Goal: Task Accomplishment & Management: Use online tool/utility

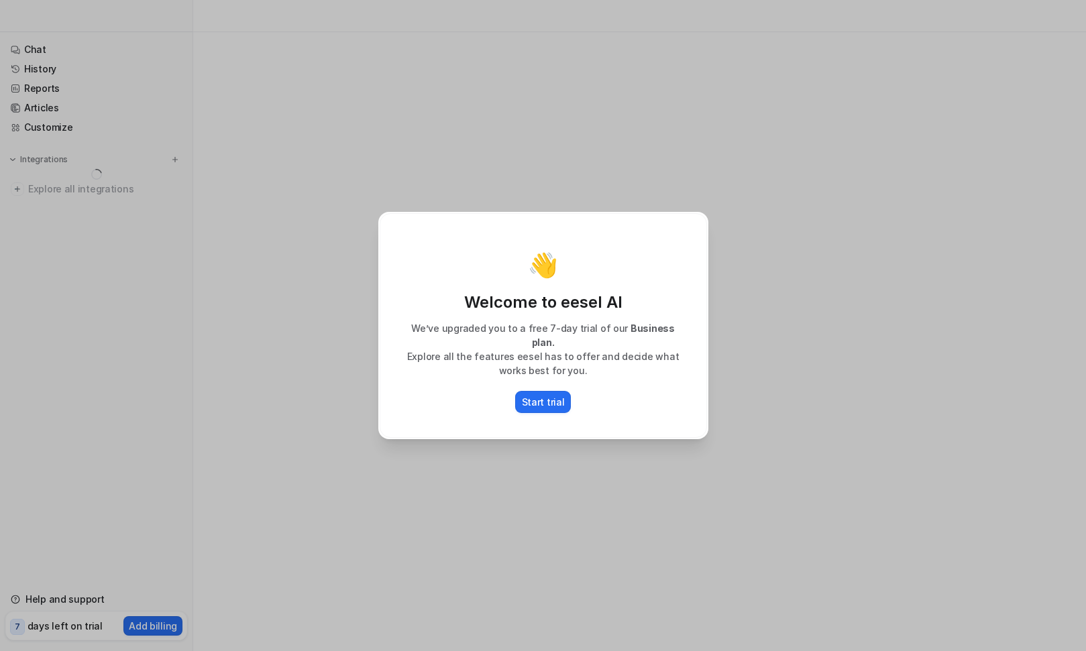
click at [539, 399] on p "Start trial" at bounding box center [543, 402] width 43 height 14
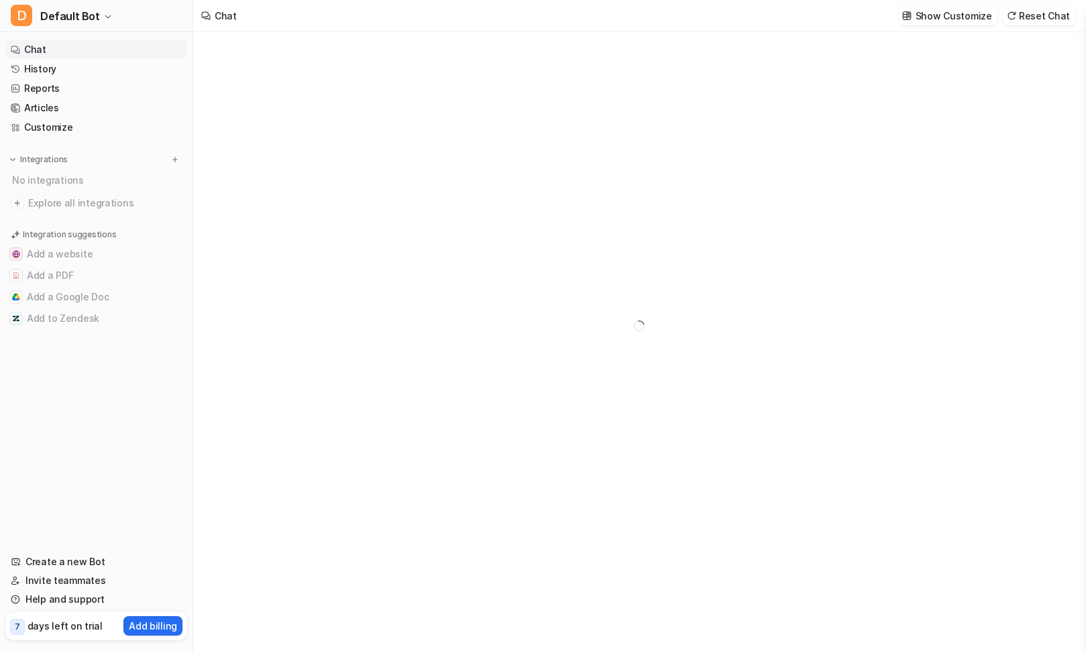
type textarea "**********"
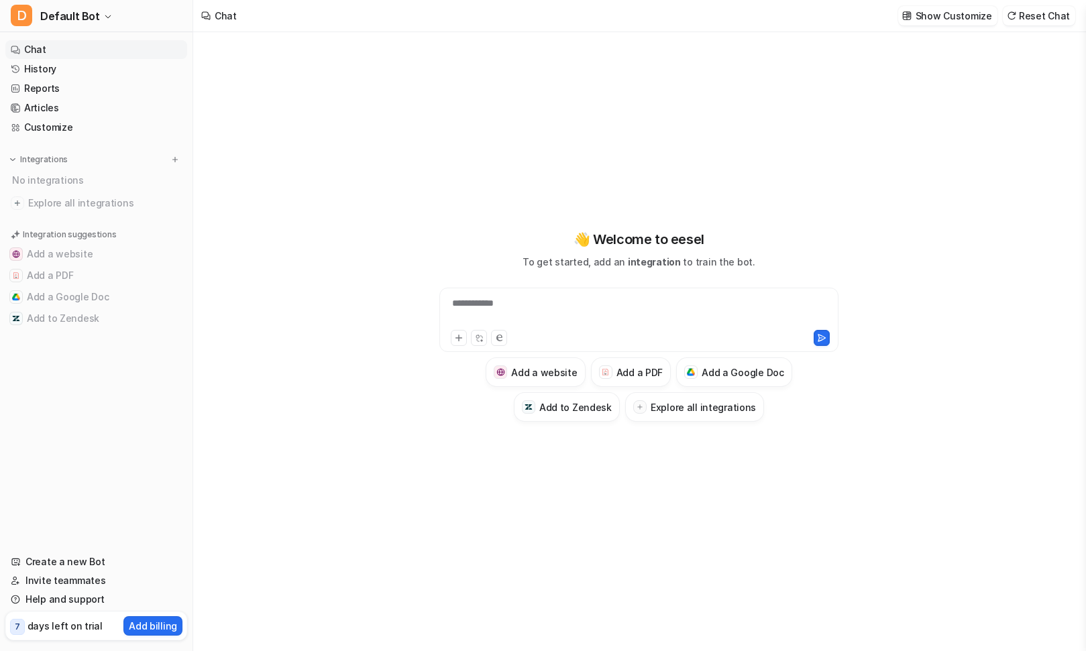
click at [679, 414] on h3 "Explore all integrations" at bounding box center [703, 407] width 105 height 14
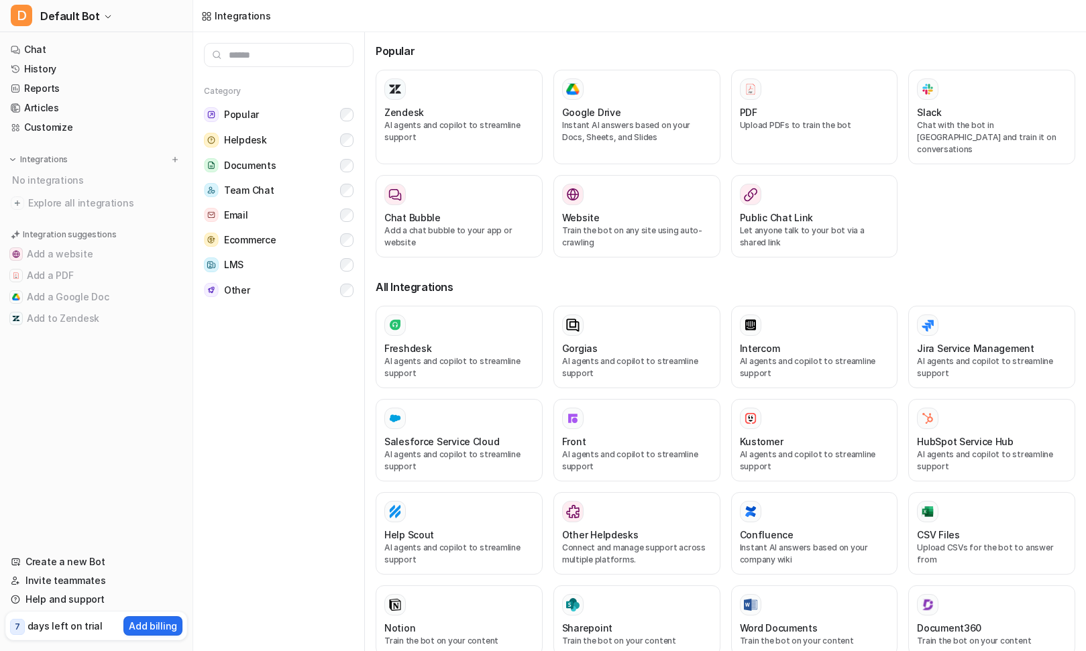
click at [468, 341] on div "Freshdesk" at bounding box center [459, 348] width 150 height 14
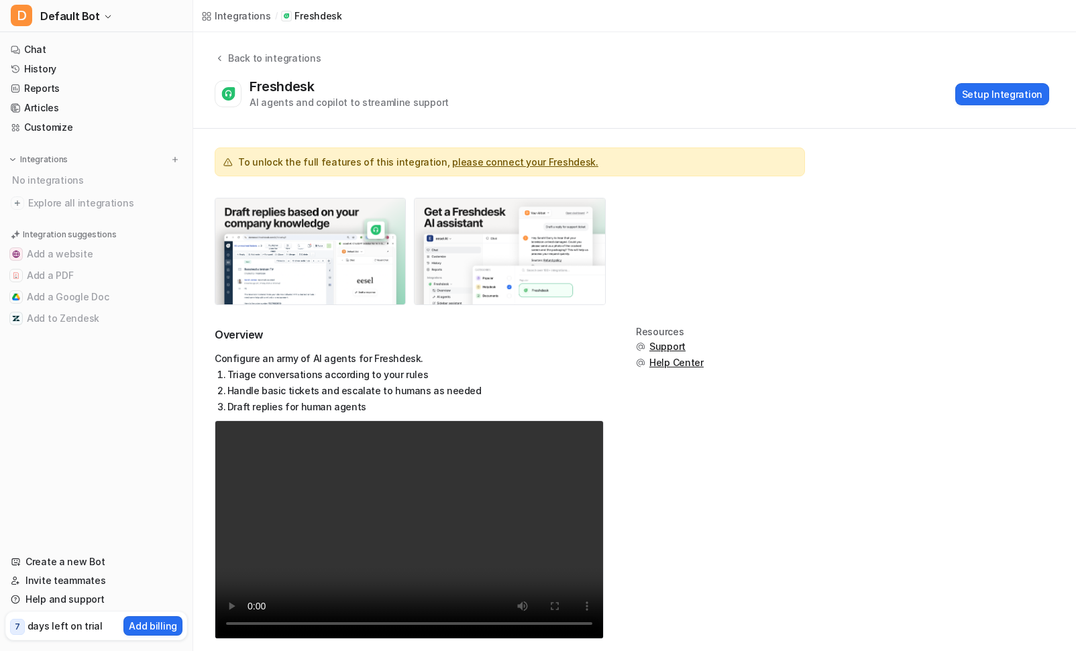
click at [1017, 91] on button "Setup Integration" at bounding box center [1002, 94] width 94 height 22
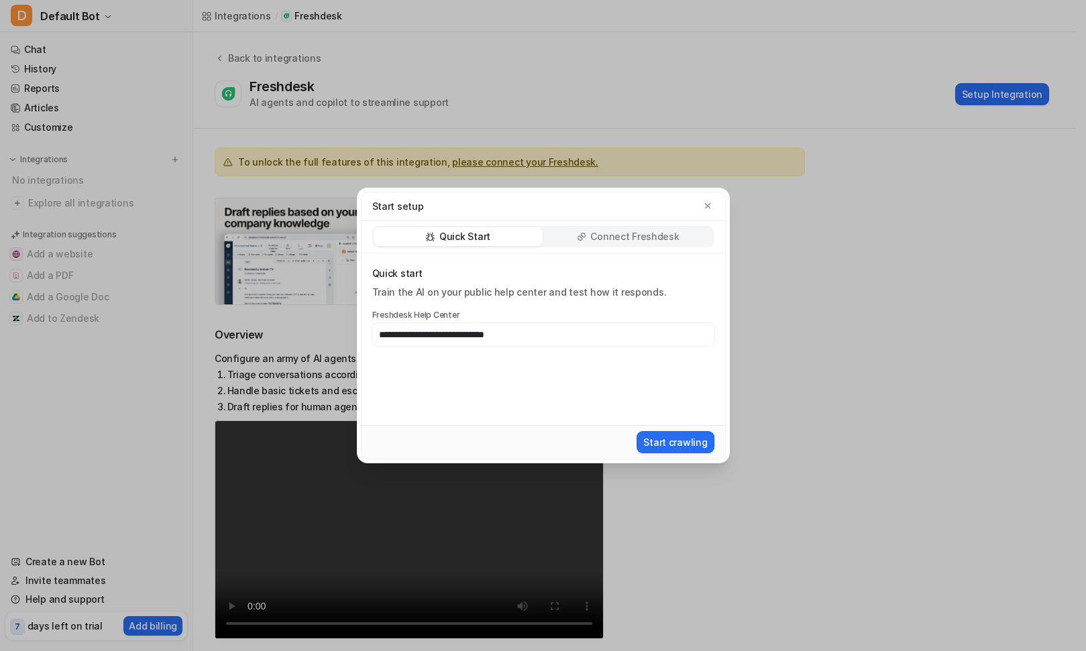
type input "**********"
click at [697, 443] on button "Start crawling" at bounding box center [675, 442] width 77 height 22
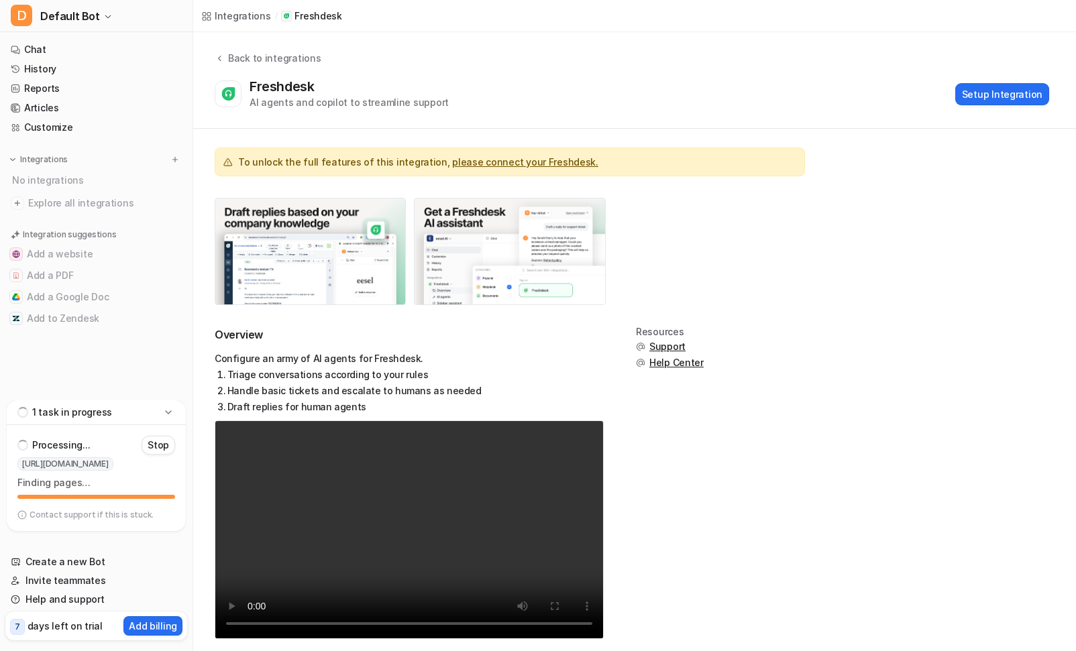
drag, startPoint x: 998, startPoint y: 101, endPoint x: 894, endPoint y: 273, distance: 201.7
click at [894, 273] on div "To unlock the full features of this integration, please connect your Freshdesk.…" at bounding box center [634, 556] width 883 height 855
click at [170, 410] on icon at bounding box center [168, 412] width 13 height 13
click at [172, 521] on icon at bounding box center [168, 518] width 13 height 13
click at [54, 50] on link "Chat" at bounding box center [96, 49] width 182 height 19
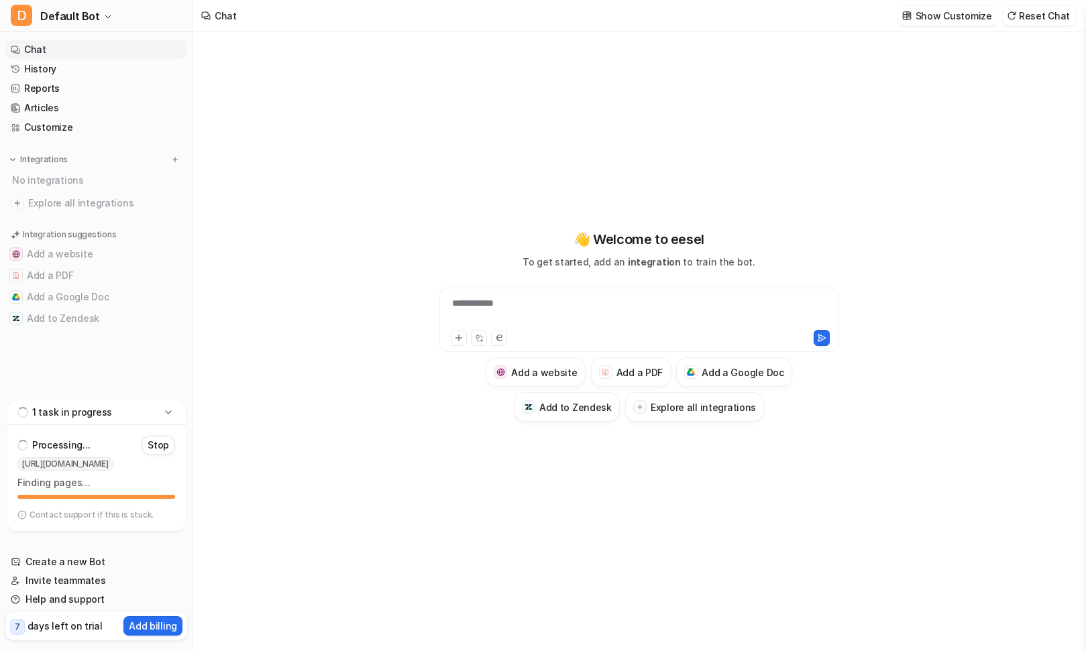
click at [992, 18] on p "Show Customize" at bounding box center [954, 16] width 76 height 14
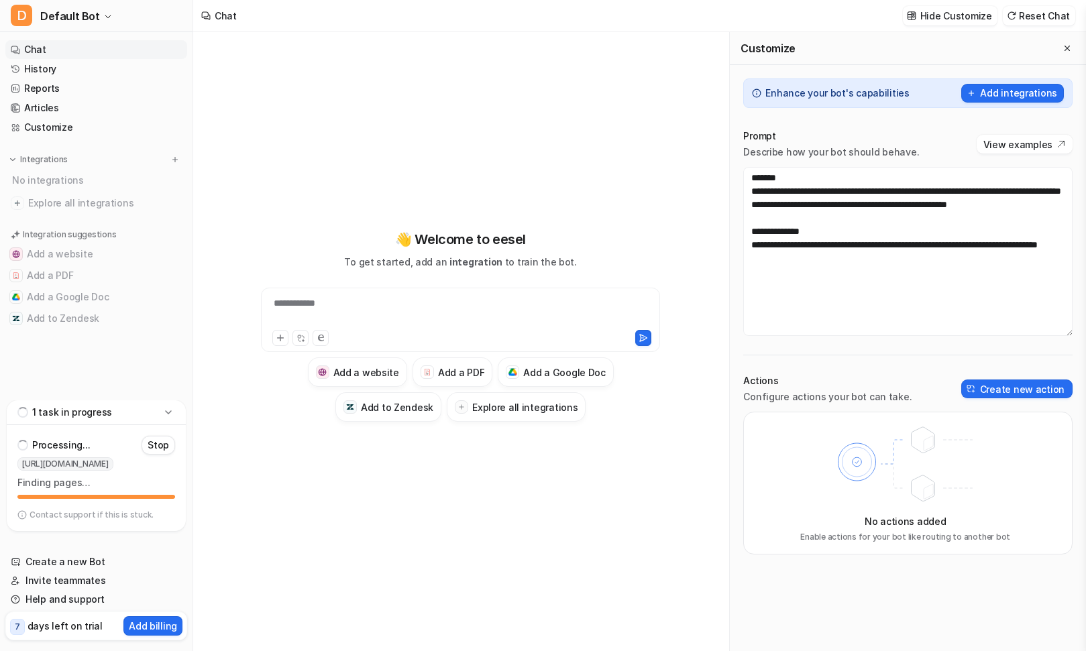
click at [1066, 49] on icon "Close flyout" at bounding box center [1067, 48] width 9 height 9
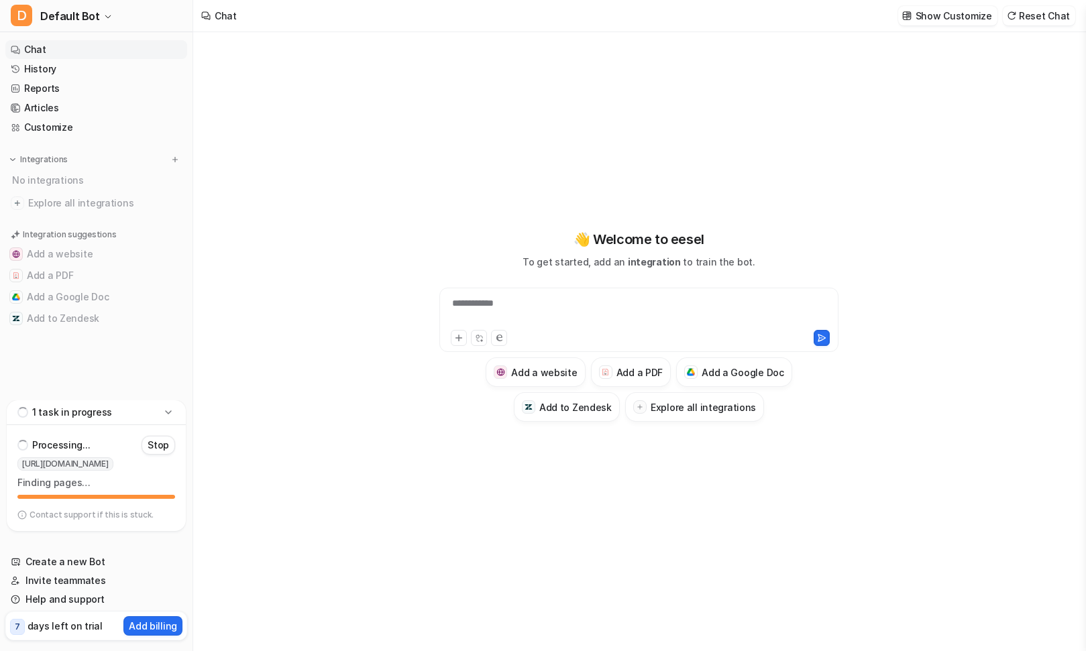
click at [86, 12] on span "Default Bot" at bounding box center [70, 16] width 60 height 19
click at [69, 93] on link "Settings" at bounding box center [107, 102] width 185 height 22
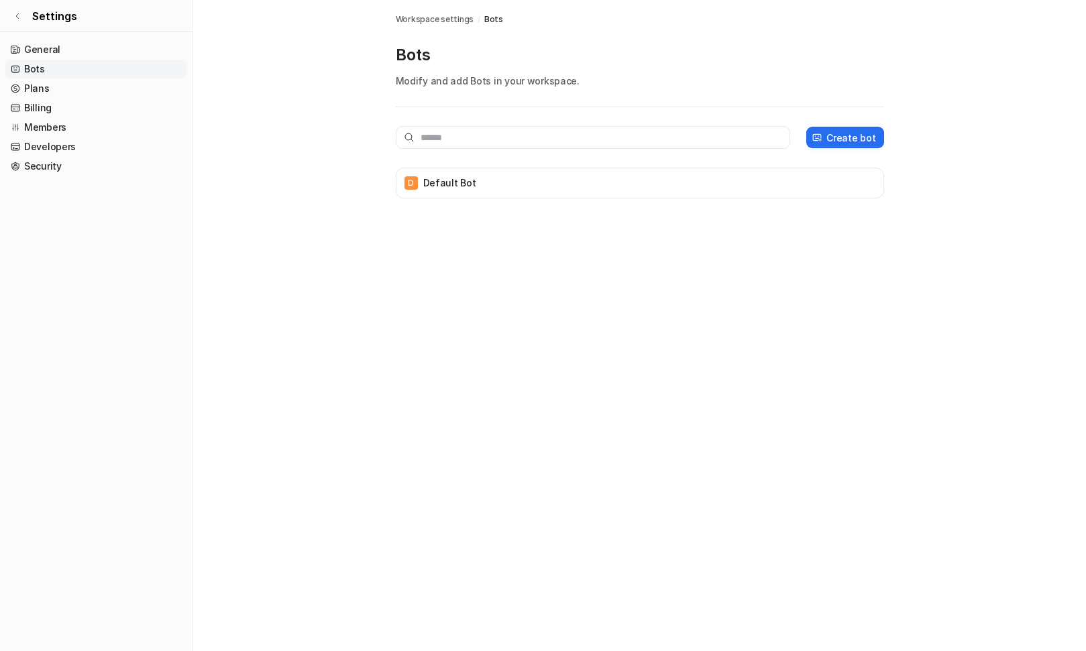
click at [62, 48] on link "General" at bounding box center [96, 49] width 182 height 19
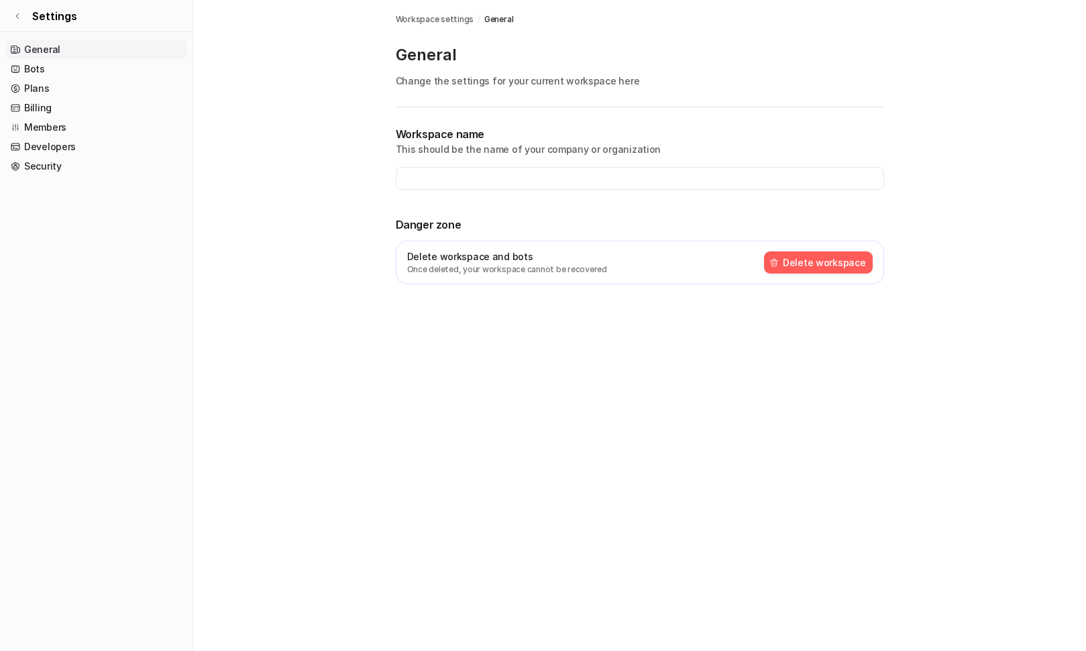
click at [36, 66] on link "Bots" at bounding box center [96, 69] width 182 height 19
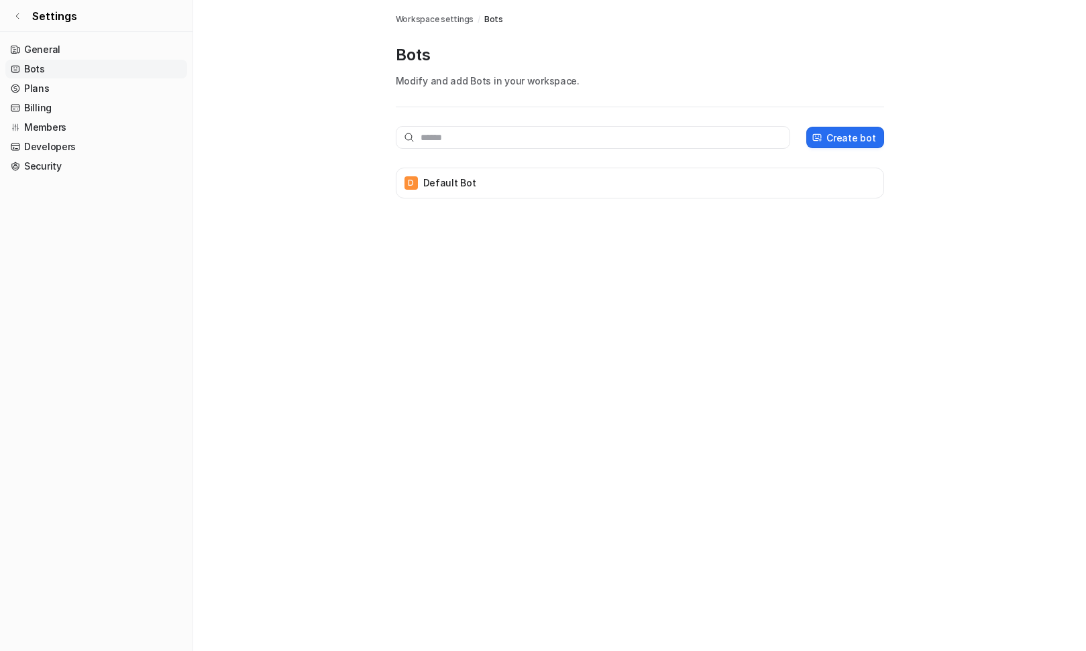
click at [39, 88] on link "Plans" at bounding box center [96, 88] width 182 height 19
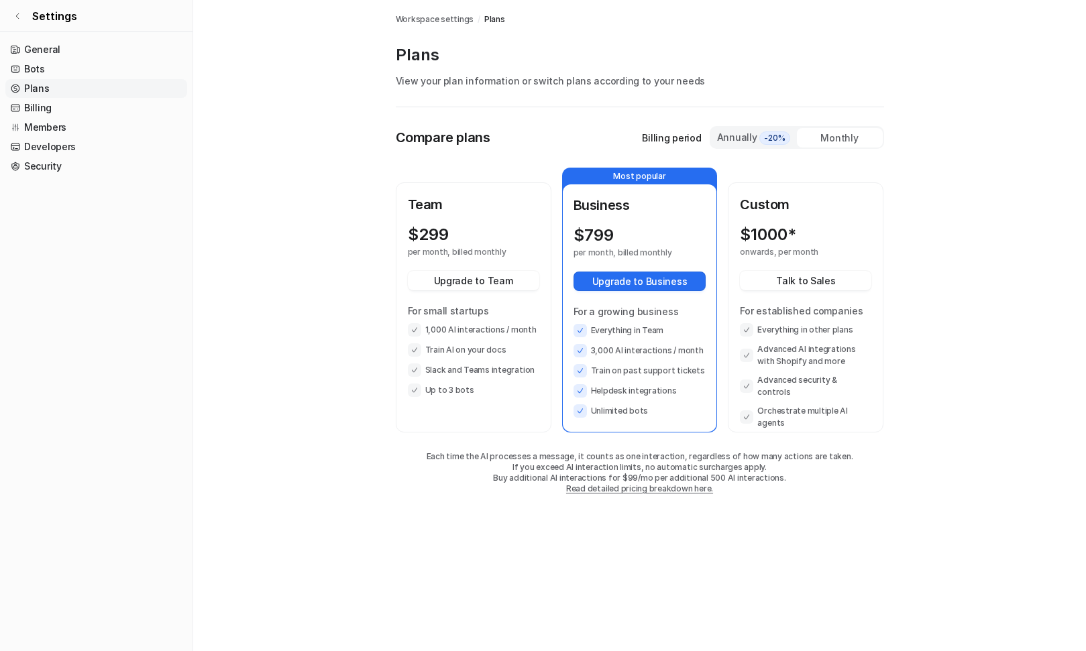
click at [40, 111] on link "Billing" at bounding box center [96, 108] width 182 height 19
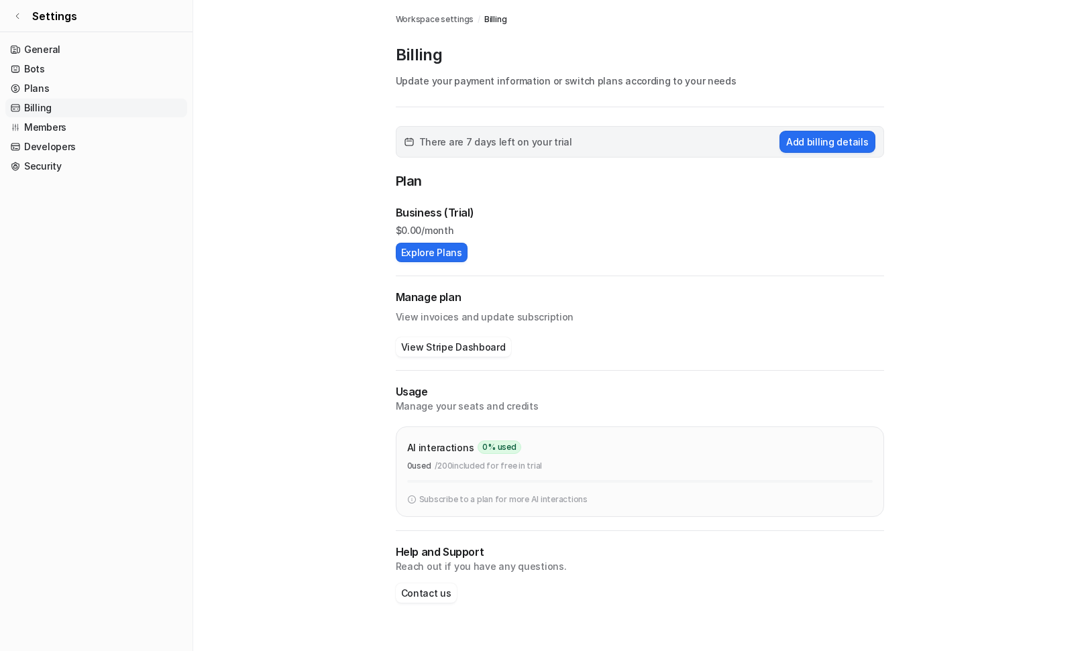
click at [38, 100] on link "Billing" at bounding box center [96, 108] width 182 height 19
click at [38, 85] on link "Plans" at bounding box center [96, 88] width 182 height 19
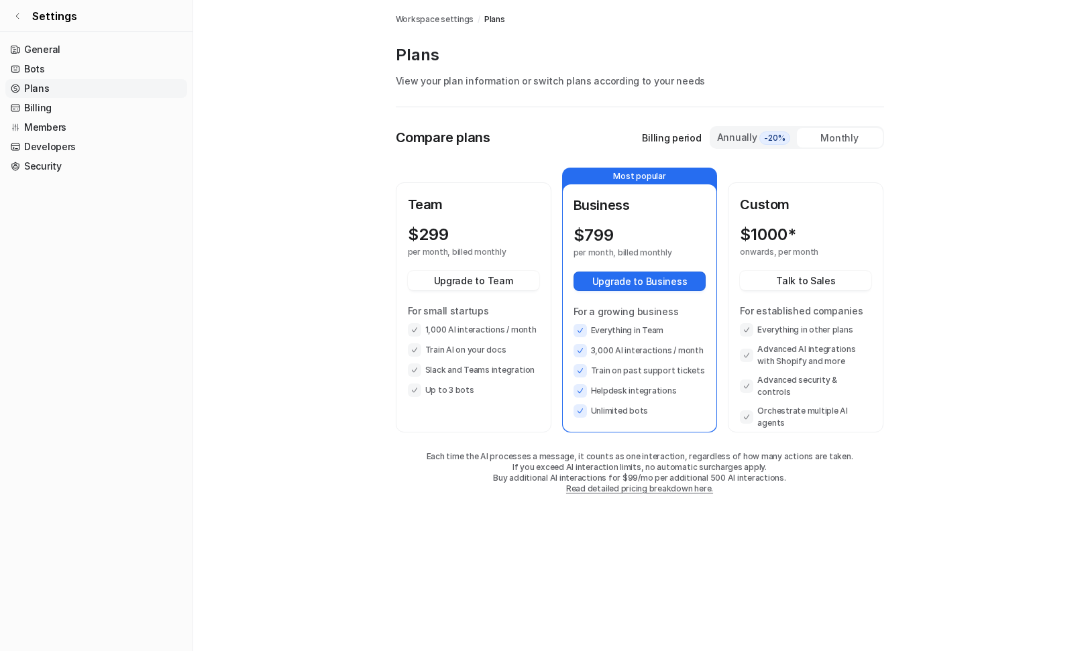
click at [38, 124] on link "Members" at bounding box center [96, 127] width 182 height 19
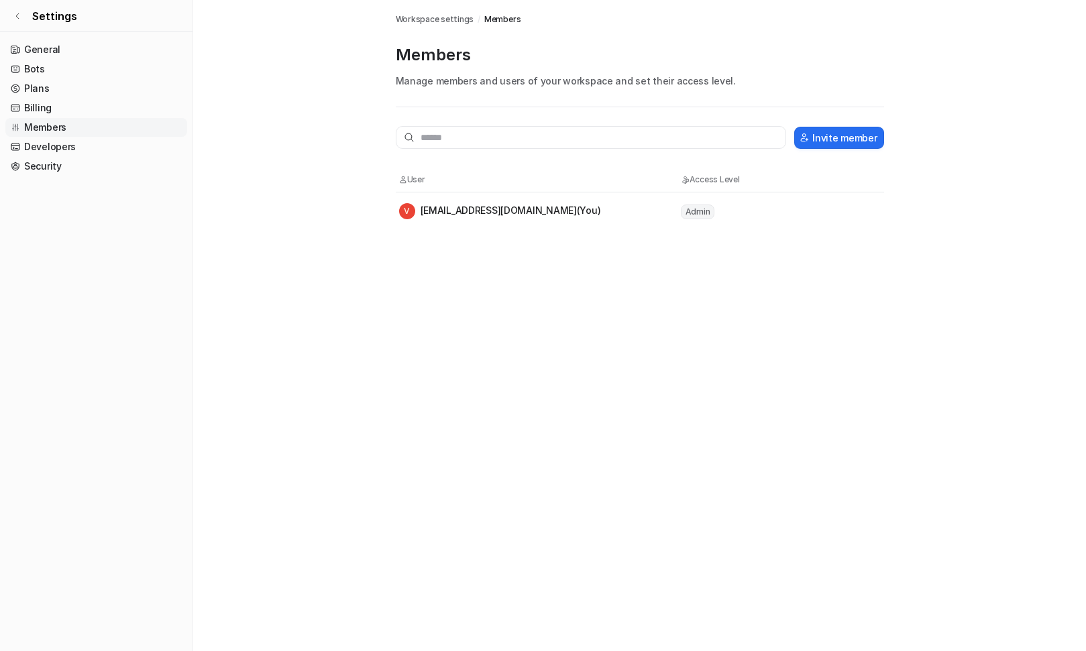
click at [38, 141] on link "Developers" at bounding box center [96, 147] width 182 height 19
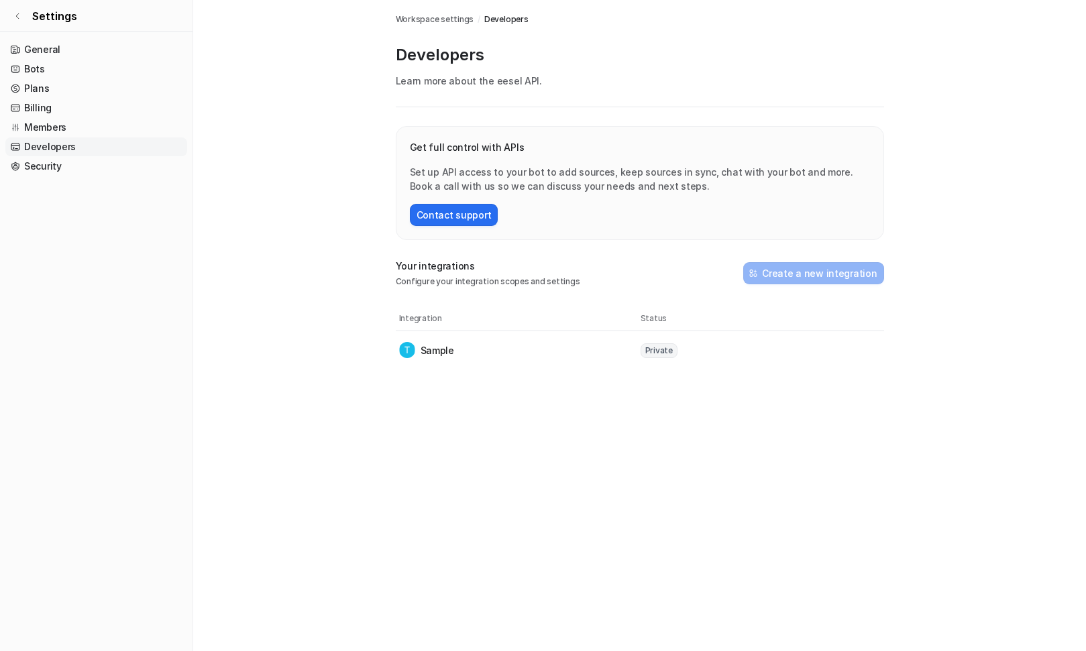
click at [43, 168] on link "Security" at bounding box center [96, 166] width 182 height 19
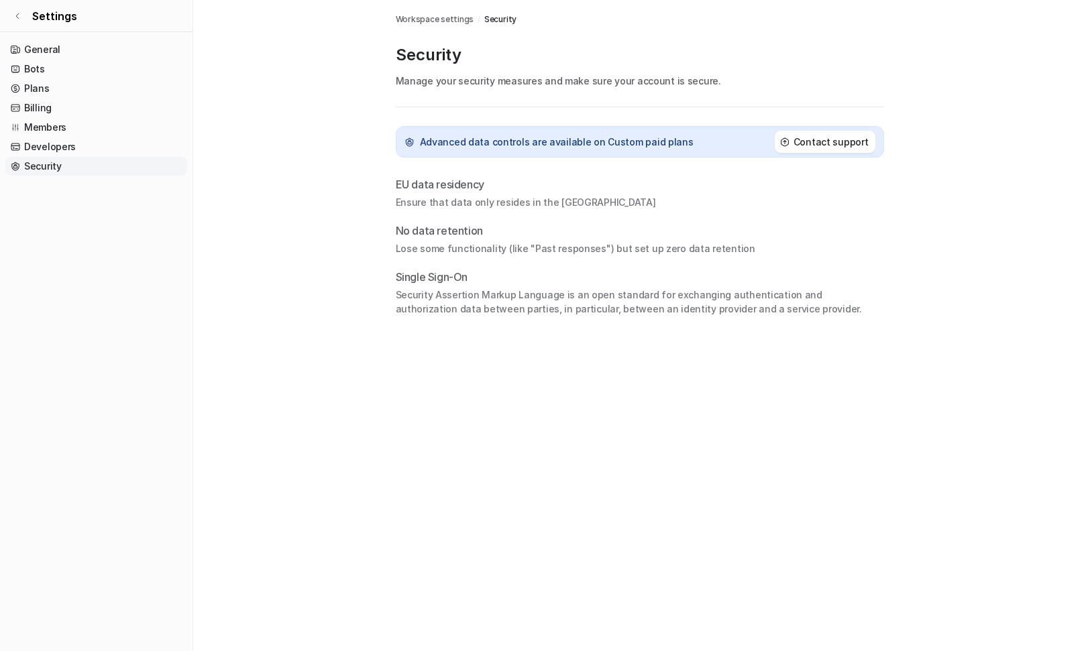
click at [36, 117] on ul "General Bots Plans Billing Members Developers Security" at bounding box center [96, 108] width 182 height 136
click at [37, 91] on link "Plans" at bounding box center [96, 88] width 182 height 19
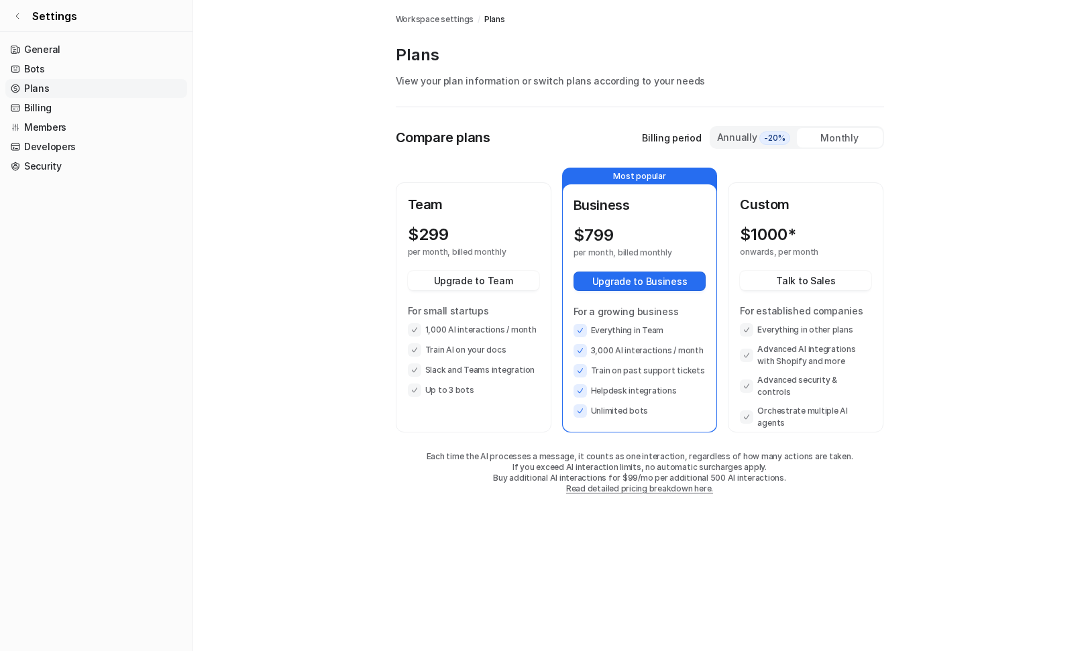
click at [39, 64] on link "Bots" at bounding box center [96, 69] width 182 height 19
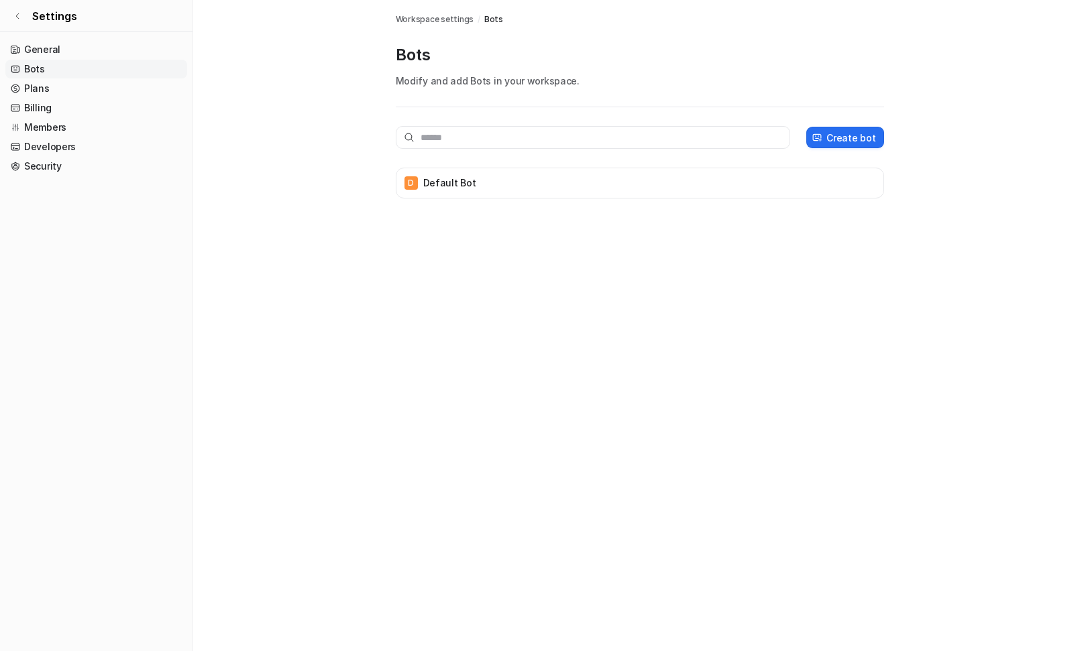
click at [825, 175] on div "D Default Bot" at bounding box center [640, 183] width 476 height 19
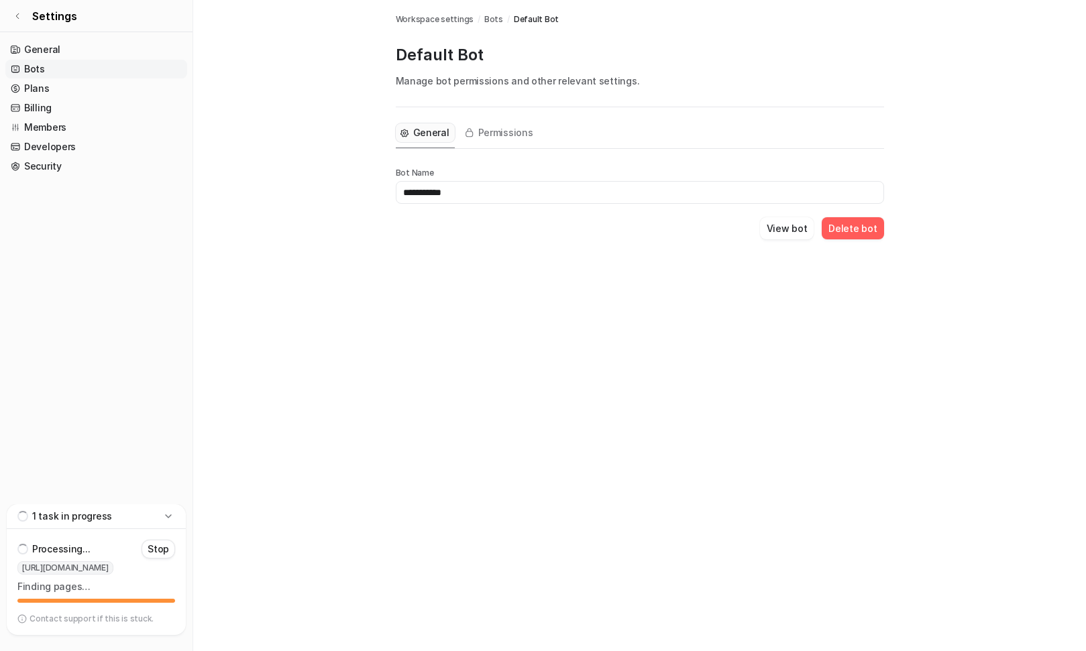
click at [793, 229] on button "View bot" at bounding box center [787, 228] width 54 height 22
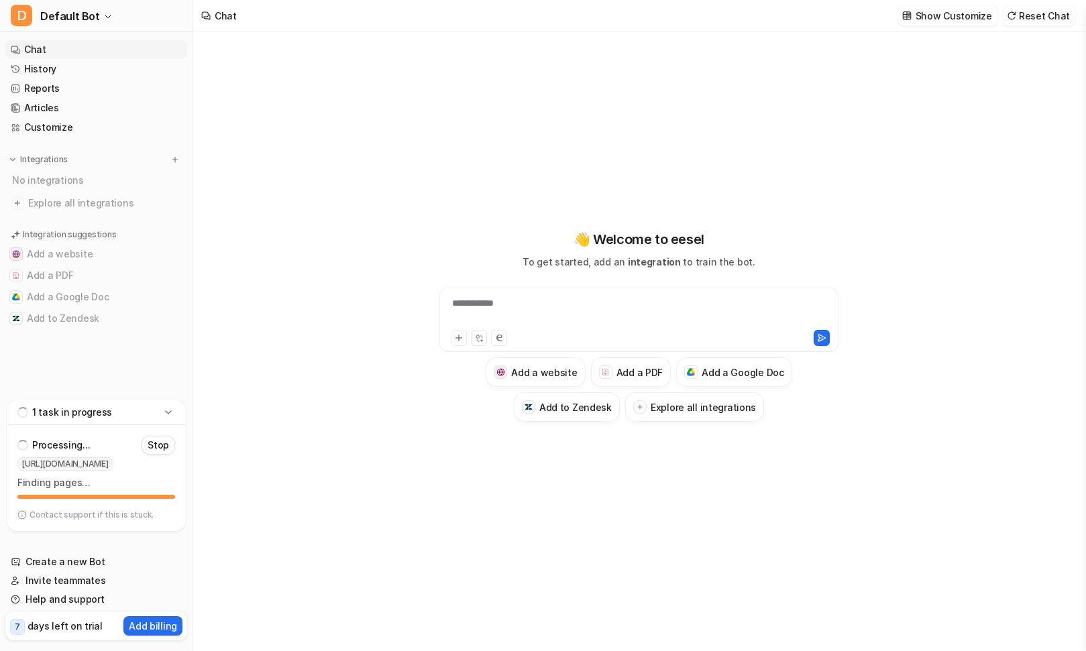
click at [62, 204] on span "Explore all integrations" at bounding box center [105, 203] width 154 height 21
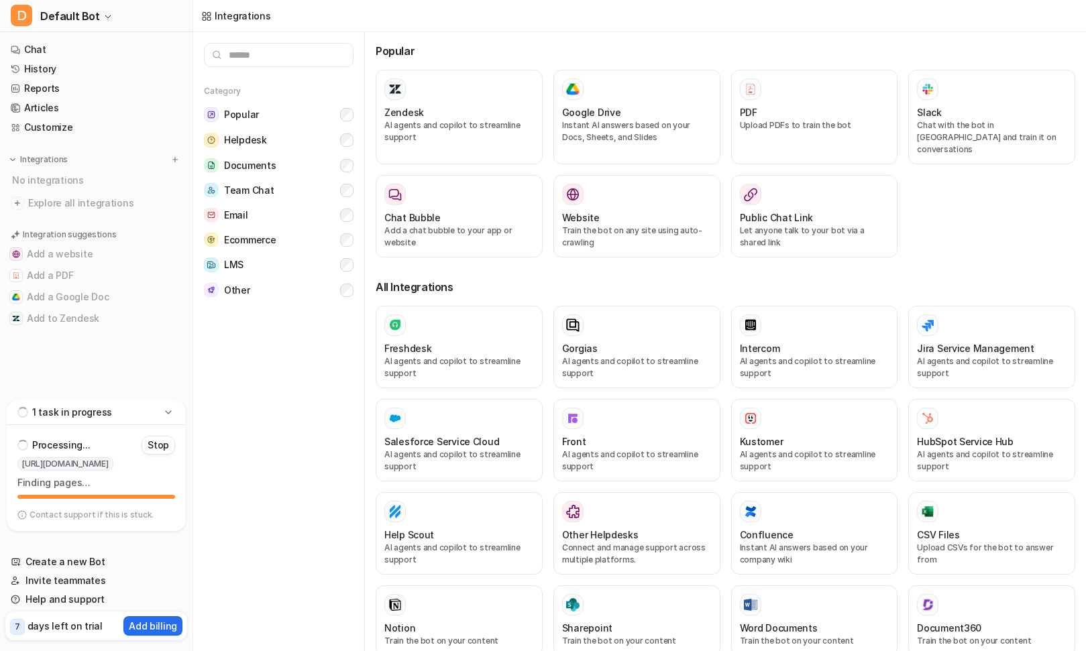
click at [445, 341] on div "Freshdesk" at bounding box center [459, 348] width 150 height 14
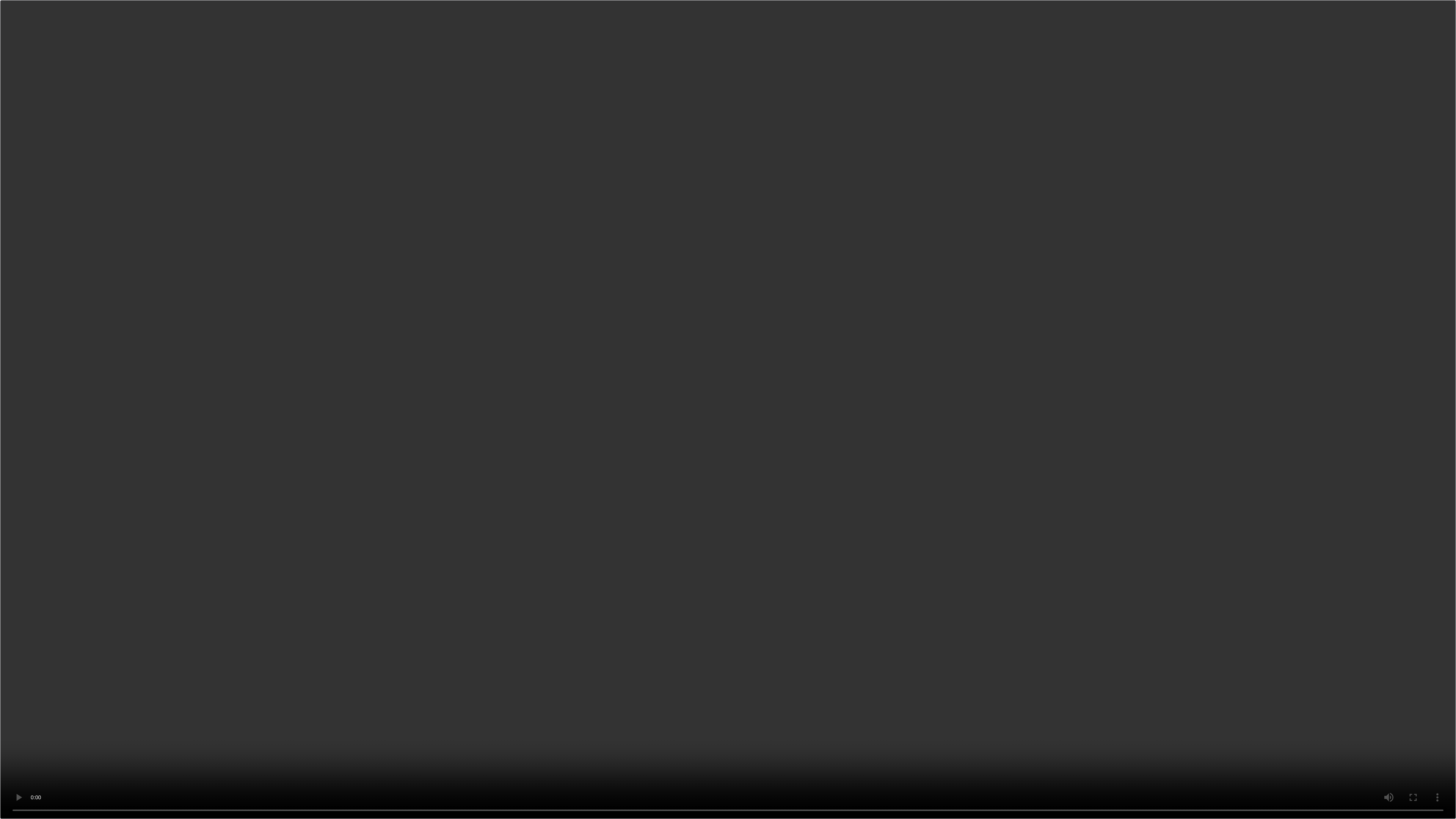
click at [597, 319] on video "Your browser does not support the video tag." at bounding box center [728, 409] width 1456 height 819
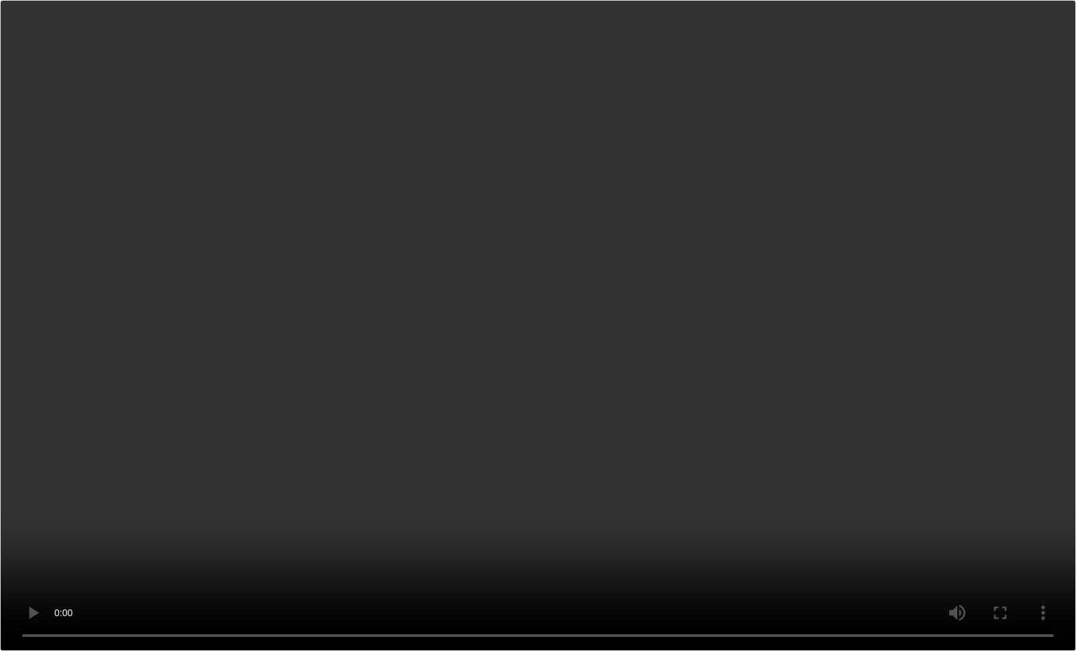
scroll to position [67, 0]
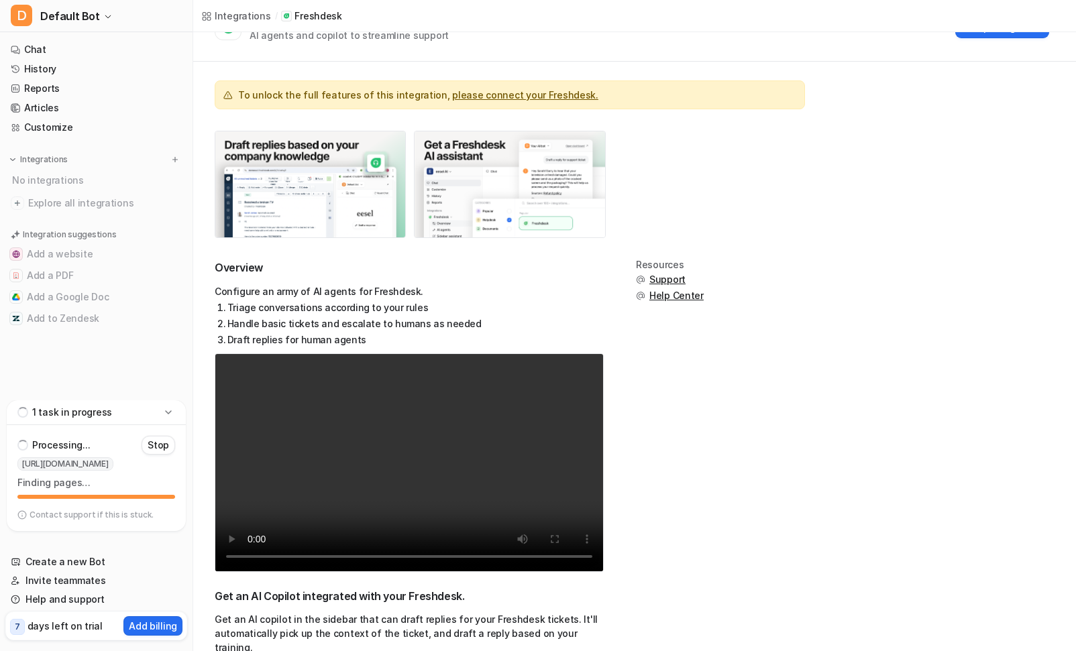
click at [361, 196] on img at bounding box center [310, 184] width 190 height 106
click at [484, 199] on img at bounding box center [510, 184] width 190 height 106
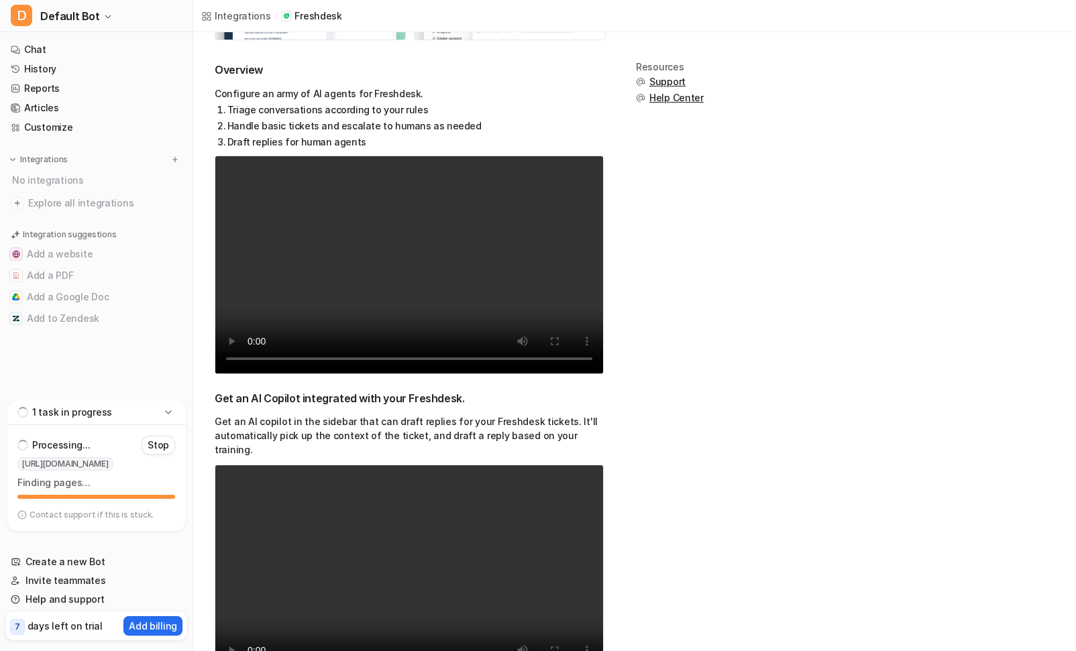
scroll to position [268, 0]
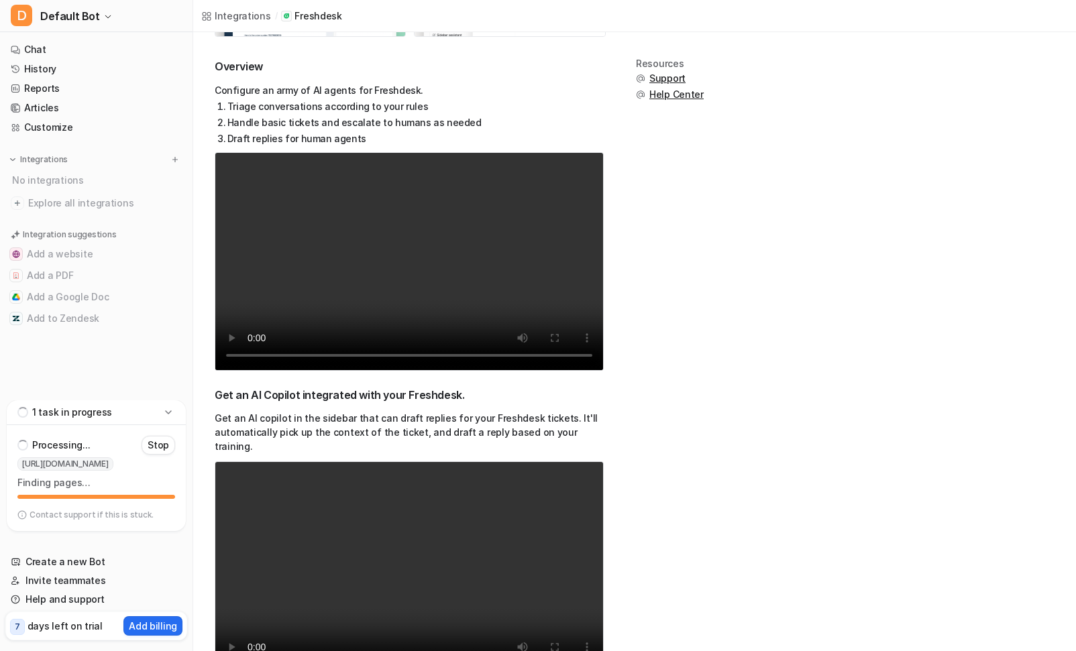
click at [362, 543] on video "Your browser does not support the video tag." at bounding box center [409, 571] width 389 height 219
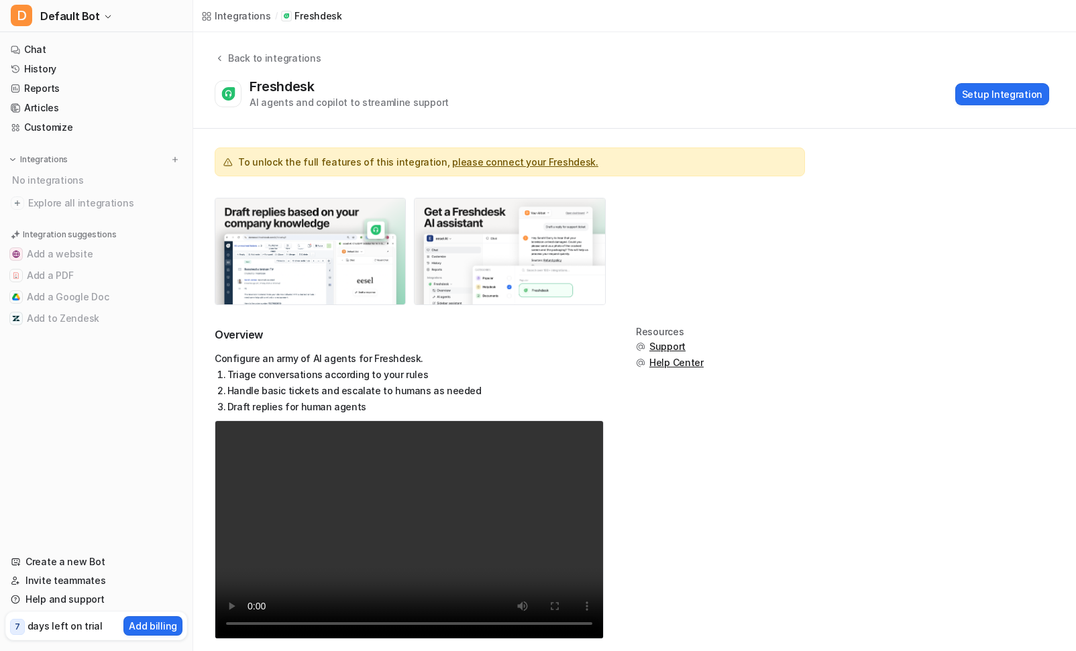
click at [309, 568] on video "Your browser does not support the video tag." at bounding box center [409, 530] width 389 height 219
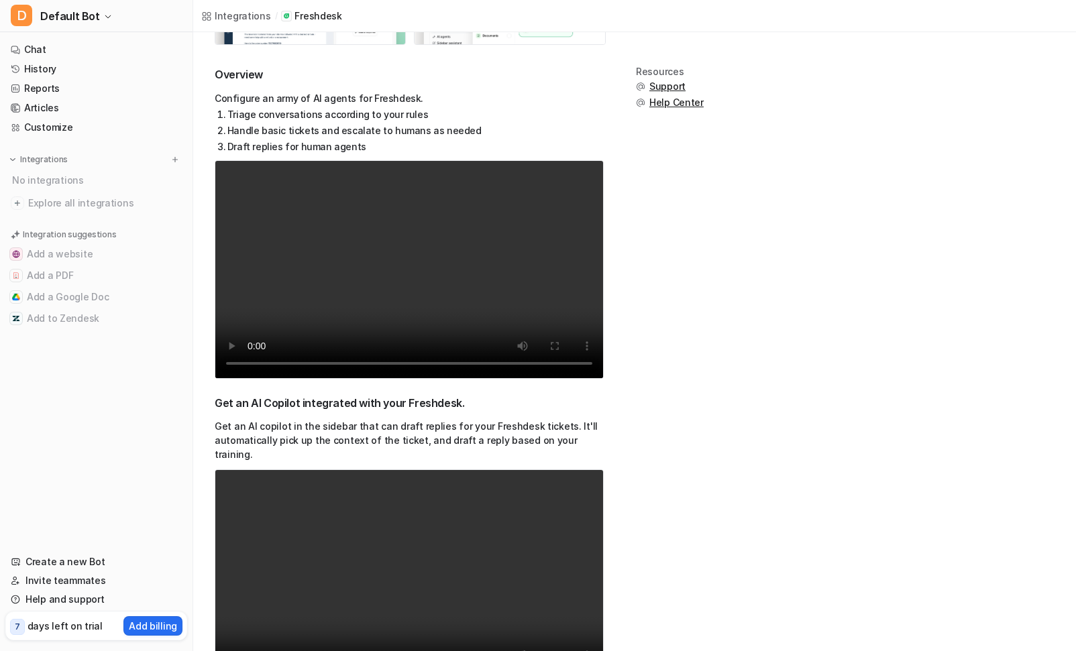
scroll to position [268, 0]
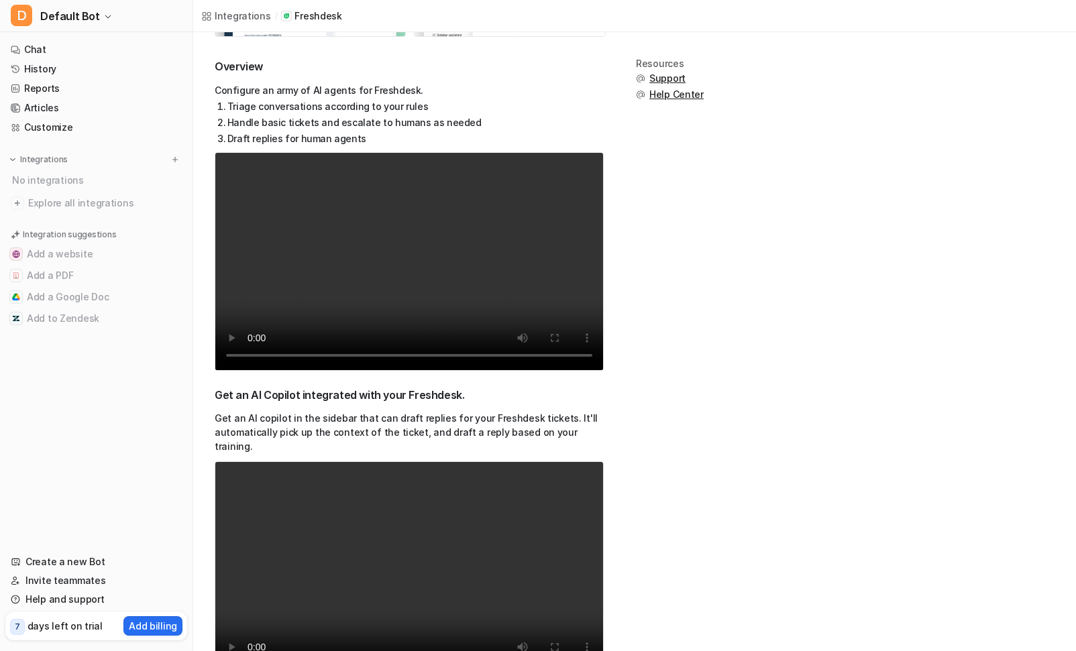
click at [62, 162] on p "Integrations" at bounding box center [44, 159] width 48 height 11
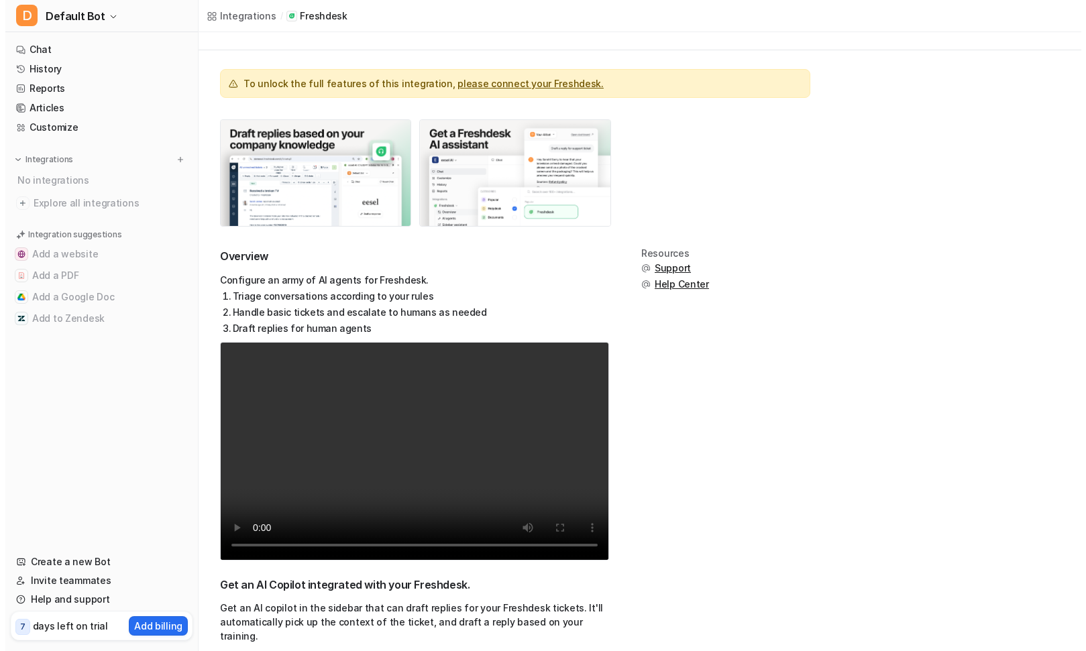
scroll to position [0, 0]
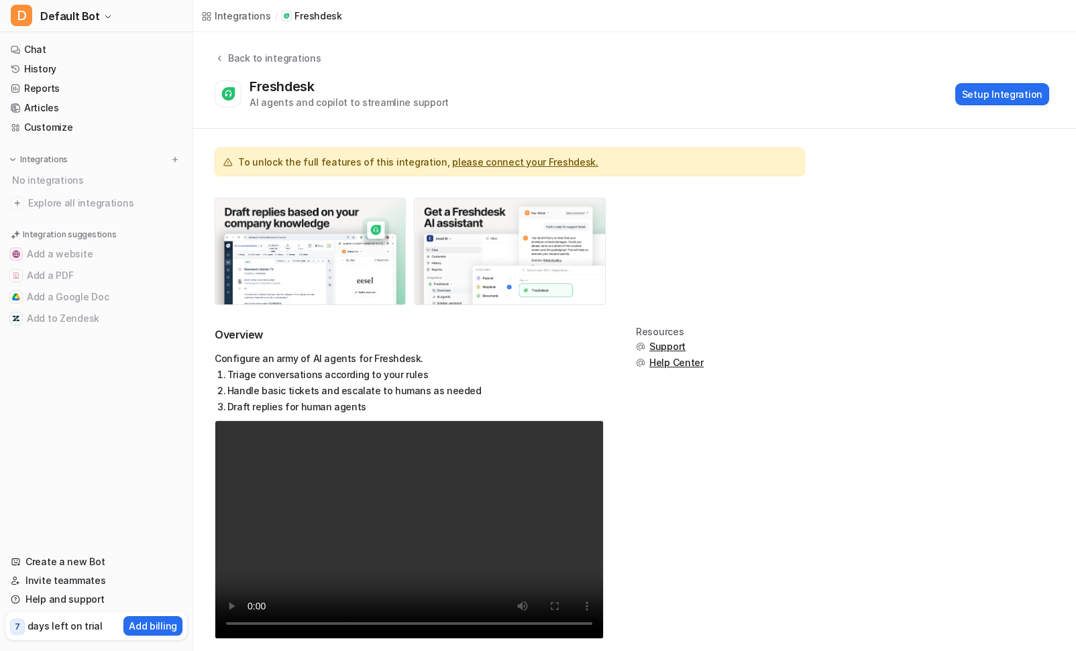
click at [235, 16] on div "Integrations" at bounding box center [243, 16] width 56 height 14
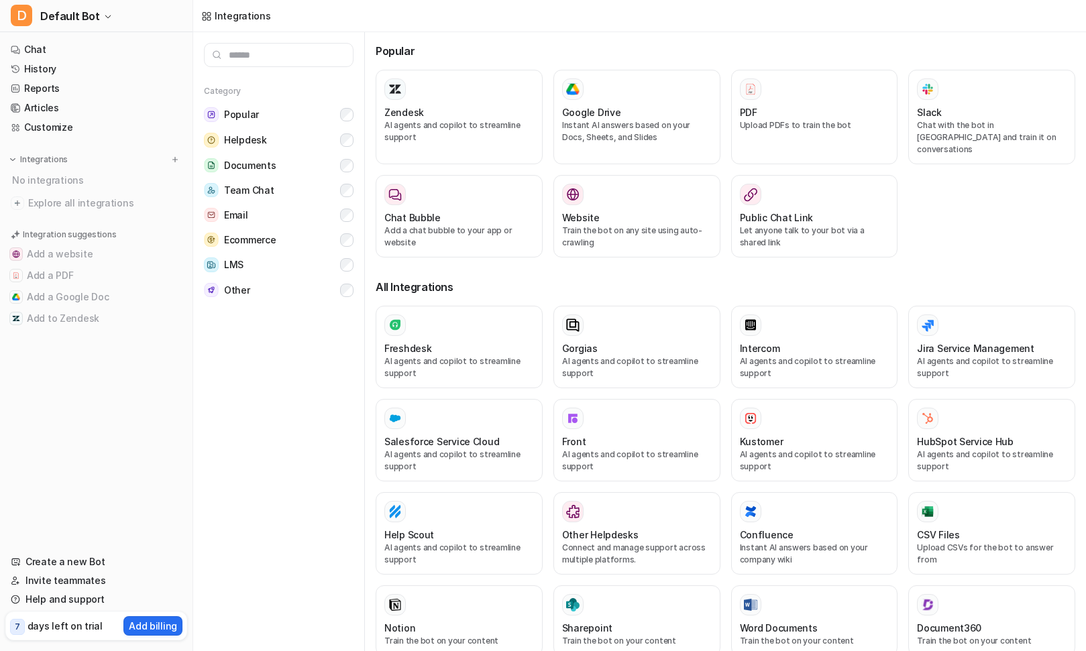
click at [82, 207] on span "Explore all integrations" at bounding box center [105, 203] width 154 height 21
click at [469, 356] on p "AI agents and copilot to streamline support" at bounding box center [459, 368] width 150 height 24
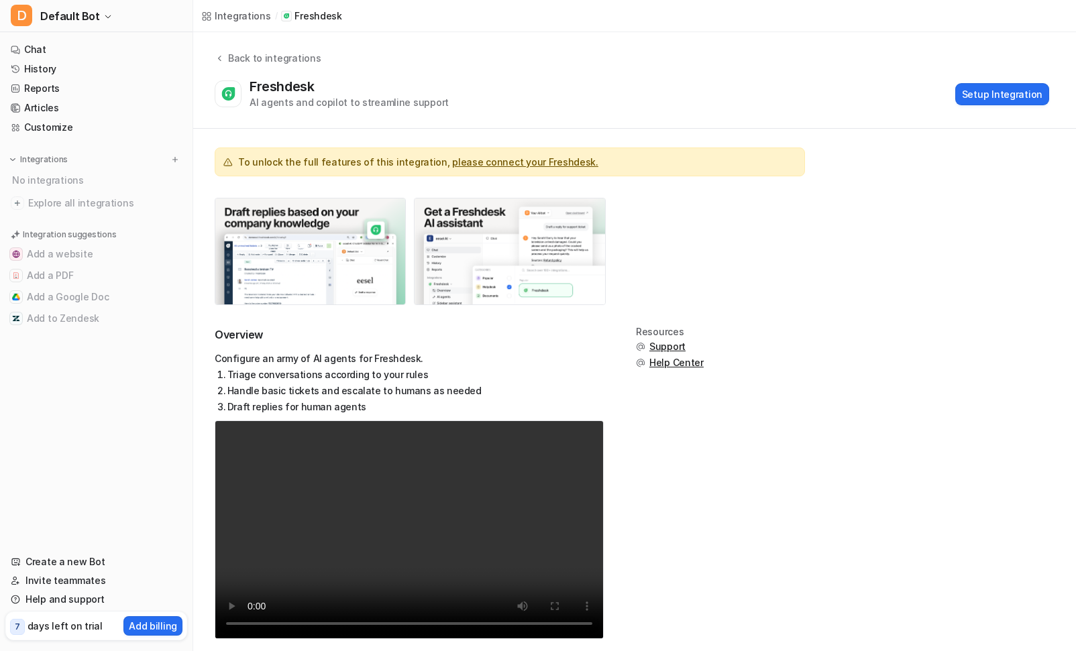
click at [1018, 94] on button "Setup Integration" at bounding box center [1002, 94] width 94 height 22
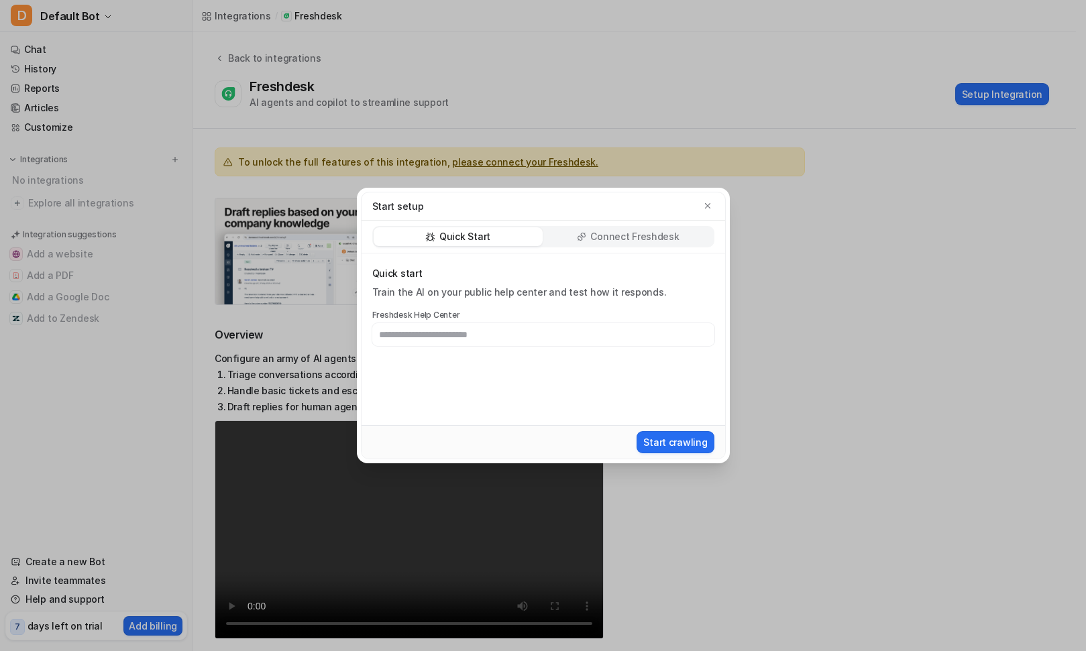
click at [613, 243] on p "Connect Freshdesk" at bounding box center [634, 236] width 89 height 13
click at [494, 239] on div "Quick Start" at bounding box center [458, 236] width 169 height 19
click at [593, 241] on p "Connect Freshdesk" at bounding box center [634, 236] width 89 height 13
click at [684, 439] on button "Install App" at bounding box center [683, 442] width 62 height 22
click at [708, 205] on icon "button" at bounding box center [706, 205] width 5 height 5
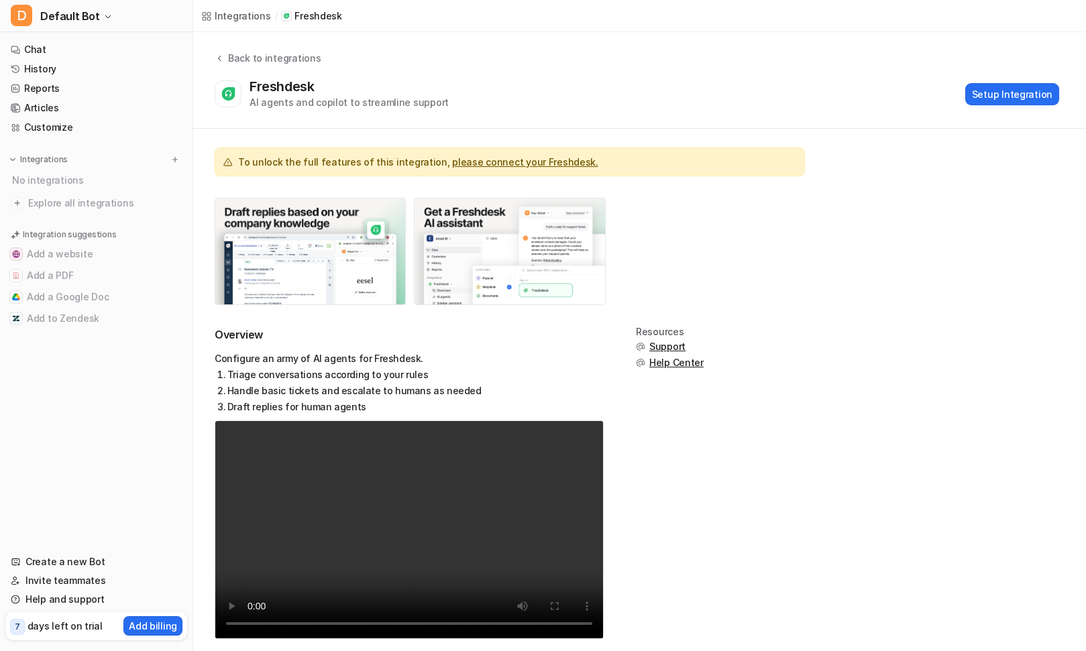
click at [80, 11] on span "Default Bot" at bounding box center [70, 16] width 60 height 19
click at [62, 105] on link "Settings" at bounding box center [107, 102] width 185 height 22
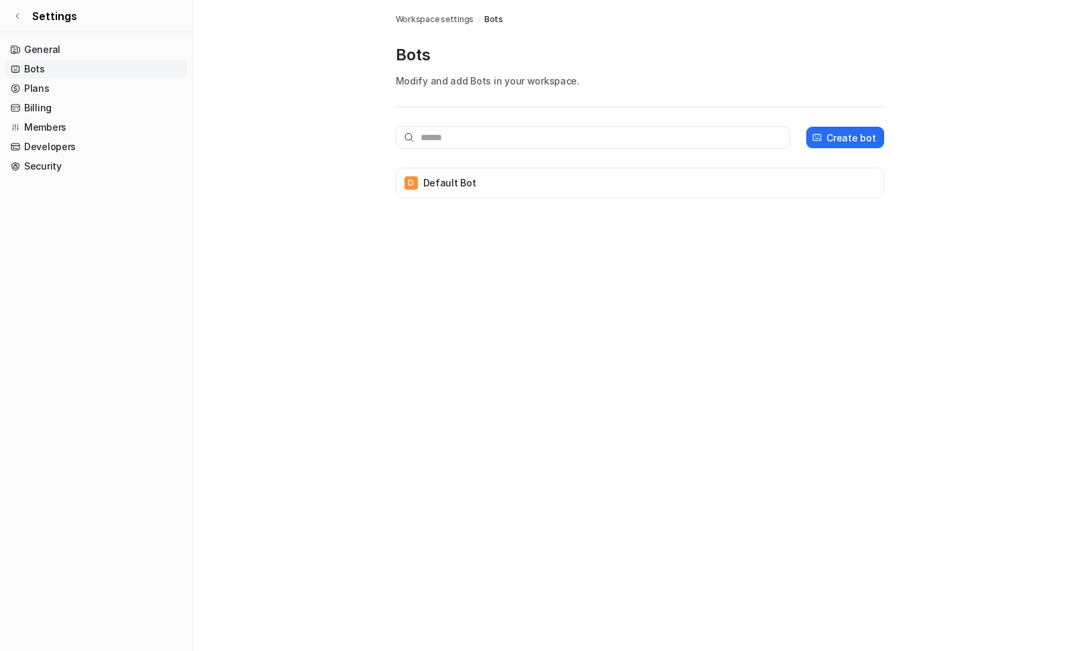
click at [48, 166] on link "Security" at bounding box center [96, 166] width 182 height 19
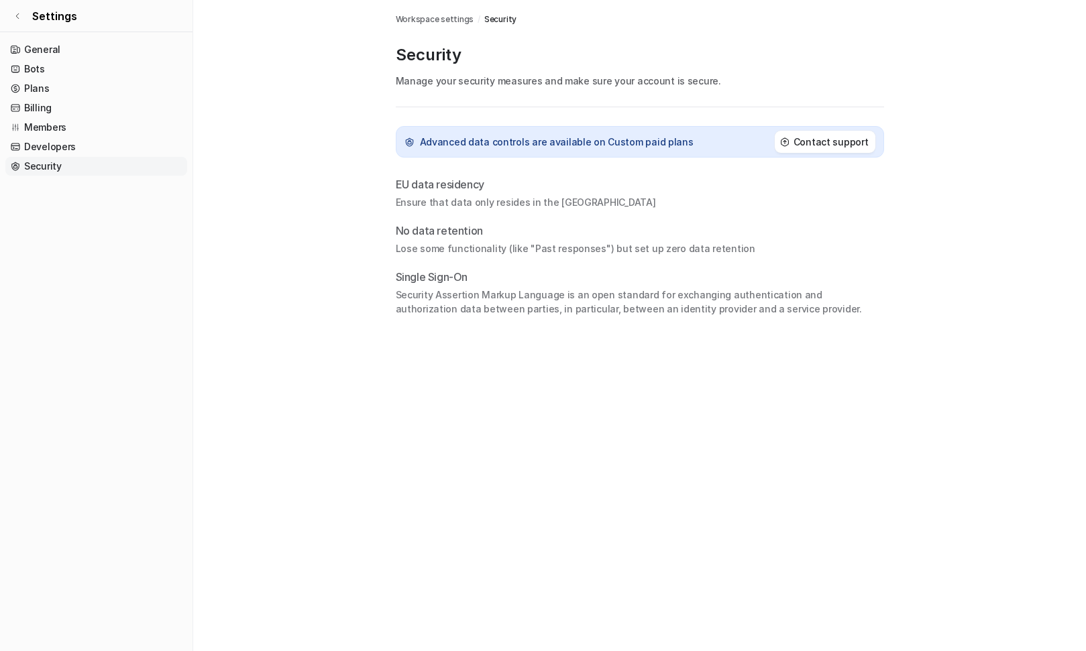
click at [38, 50] on link "General" at bounding box center [96, 49] width 182 height 19
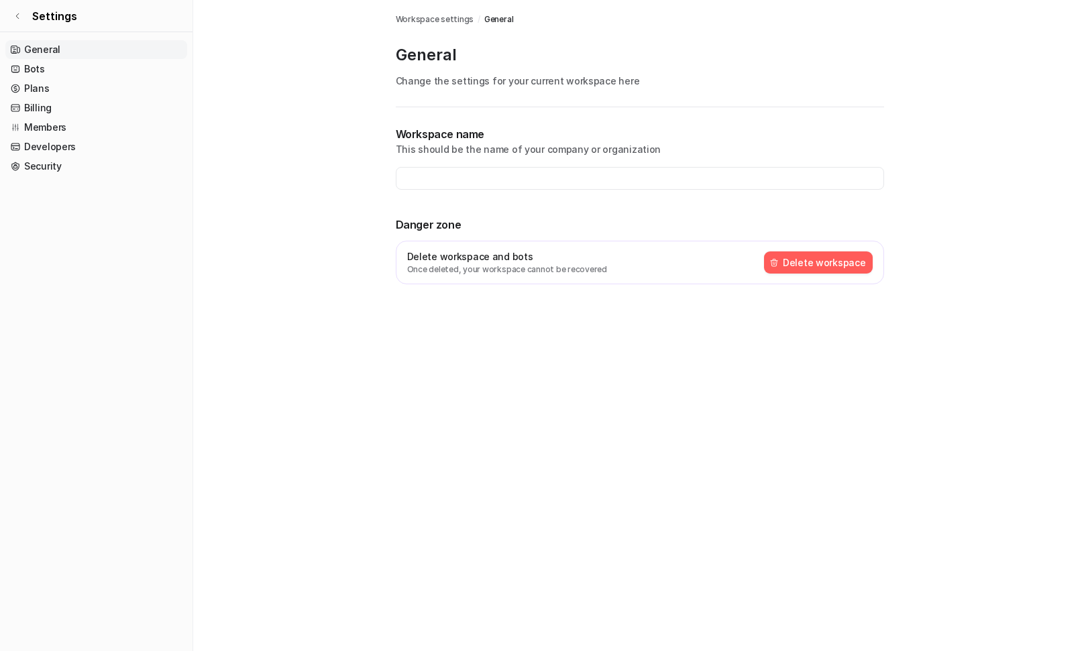
type input "**********"
click at [17, 72] on icon at bounding box center [15, 68] width 9 height 9
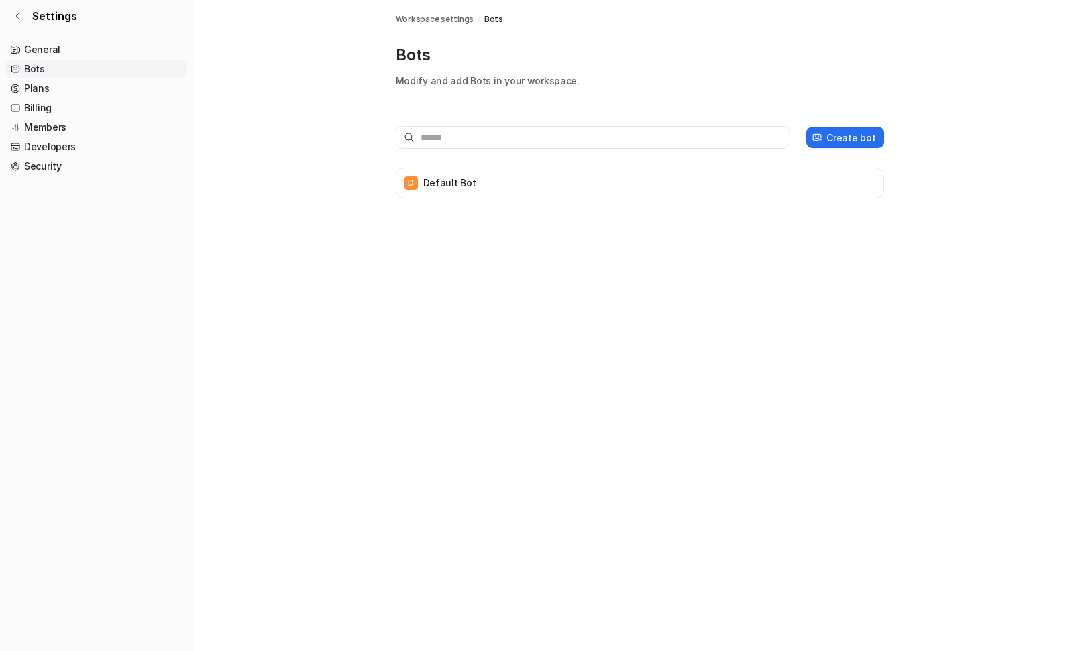
click at [21, 87] on link "Plans" at bounding box center [96, 88] width 182 height 19
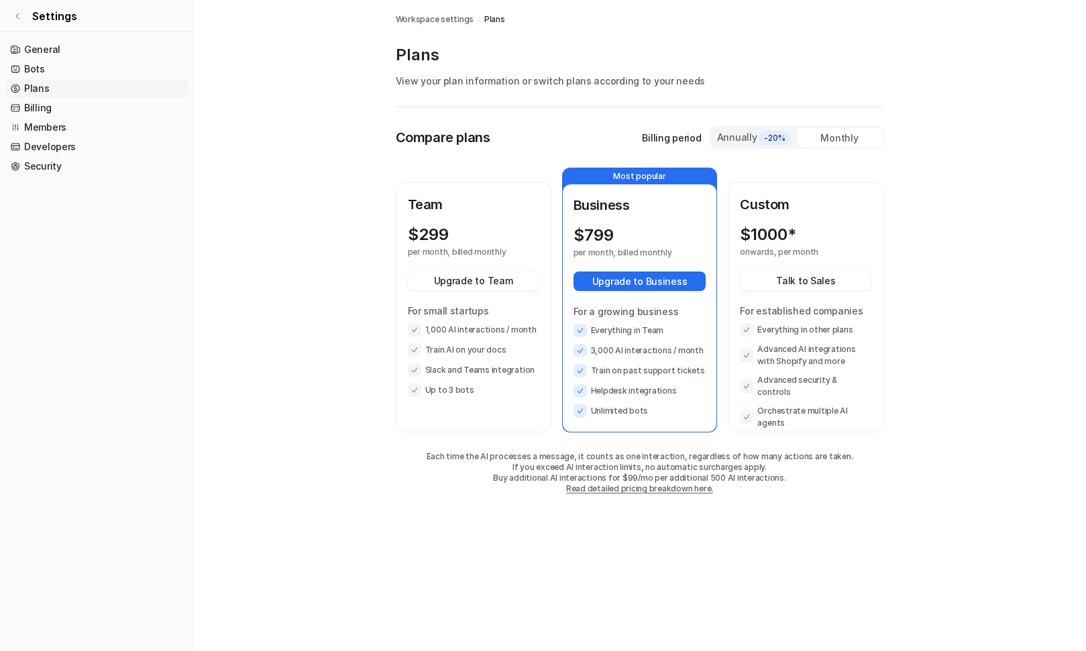
click at [22, 104] on link "Billing" at bounding box center [96, 108] width 182 height 19
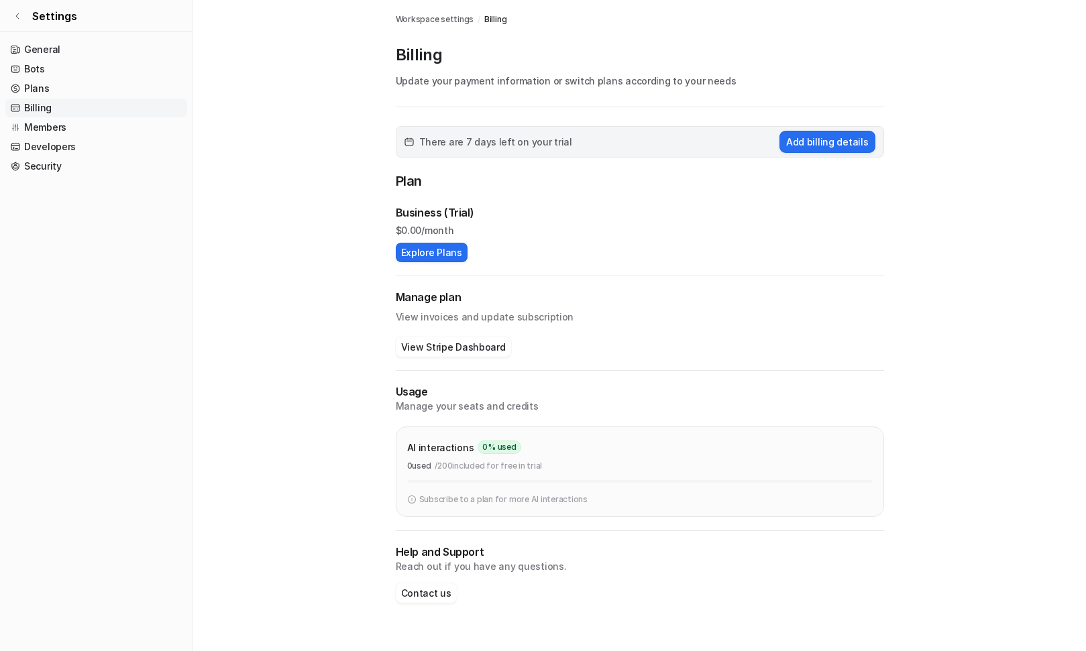
click at [20, 13] on icon at bounding box center [17, 16] width 8 height 8
